Goal: Find specific page/section: Find specific page/section

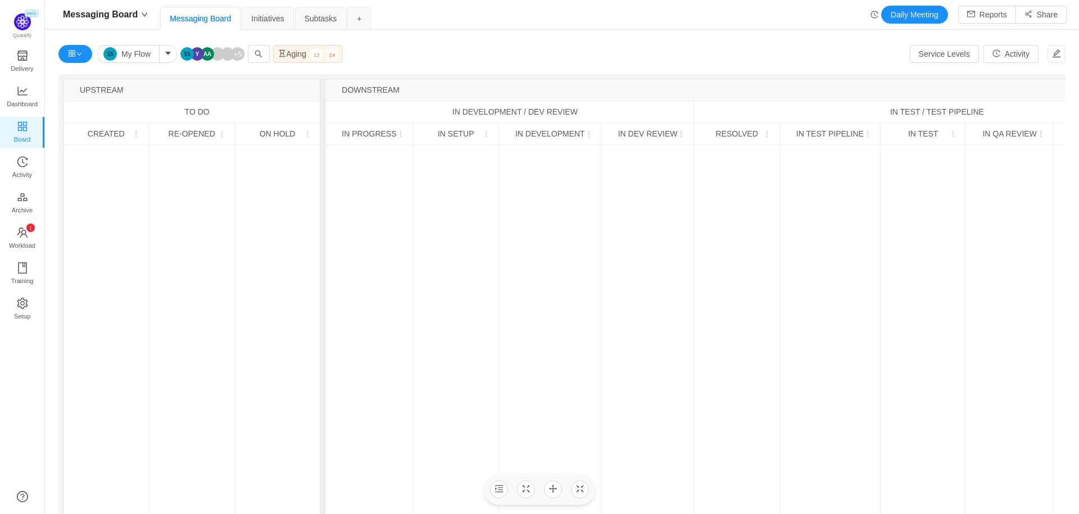
scroll to position [514, 1034]
click at [15, 93] on span "Dashboard" at bounding box center [22, 104] width 31 height 22
